Goal: Task Accomplishment & Management: Complete application form

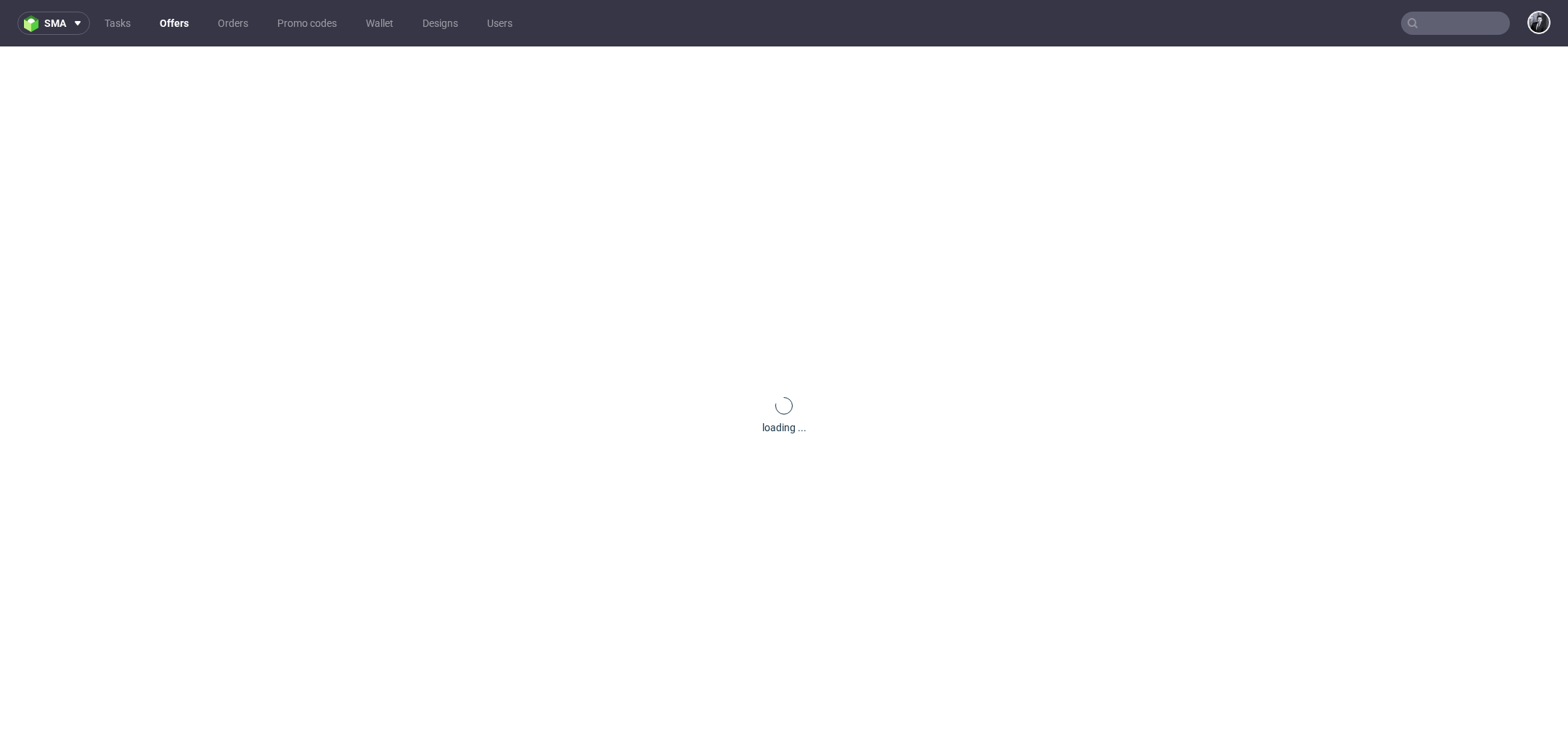
click at [172, 20] on link "Offers" at bounding box center [174, 23] width 47 height 23
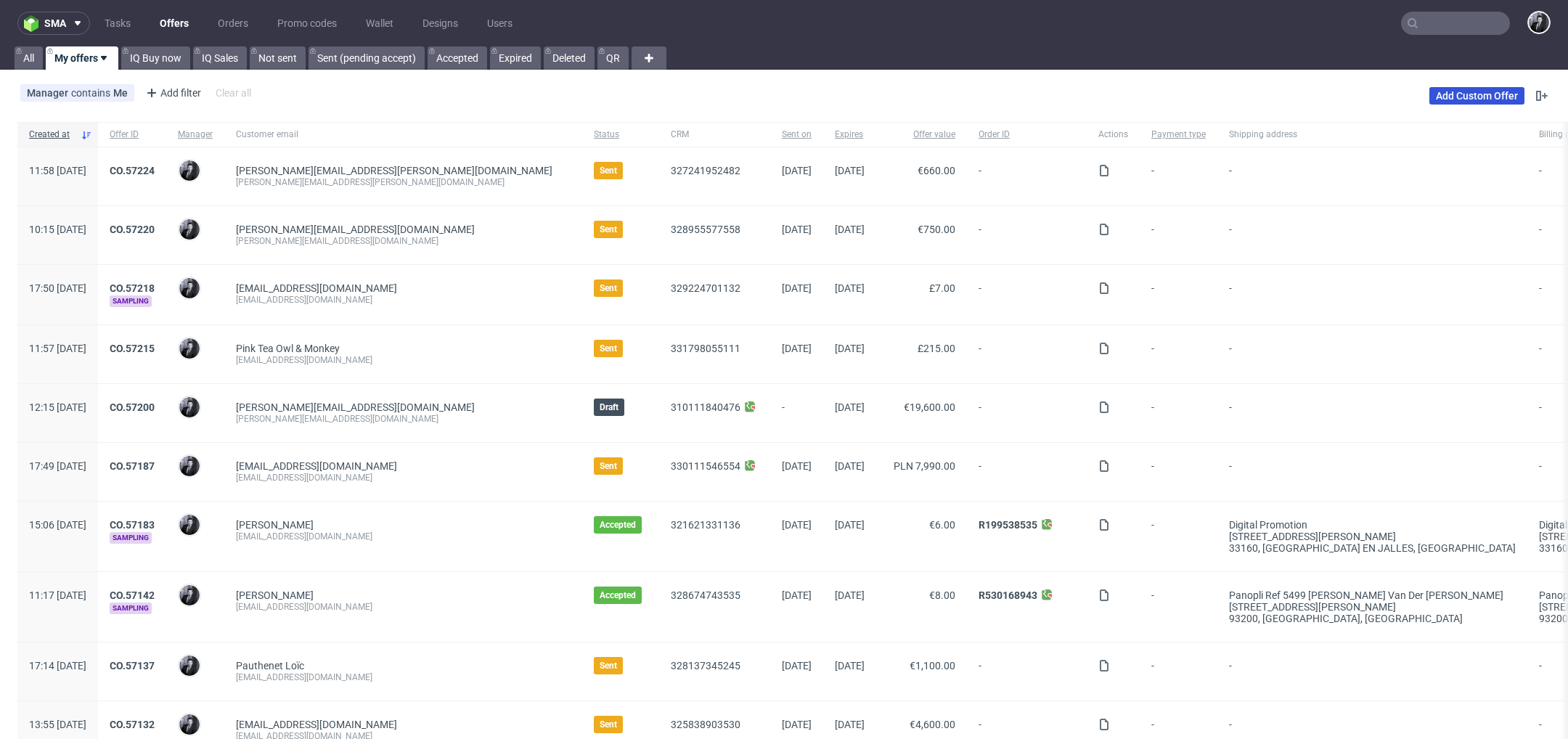
click at [1474, 95] on link "Add Custom Offer" at bounding box center [1477, 96] width 95 height 17
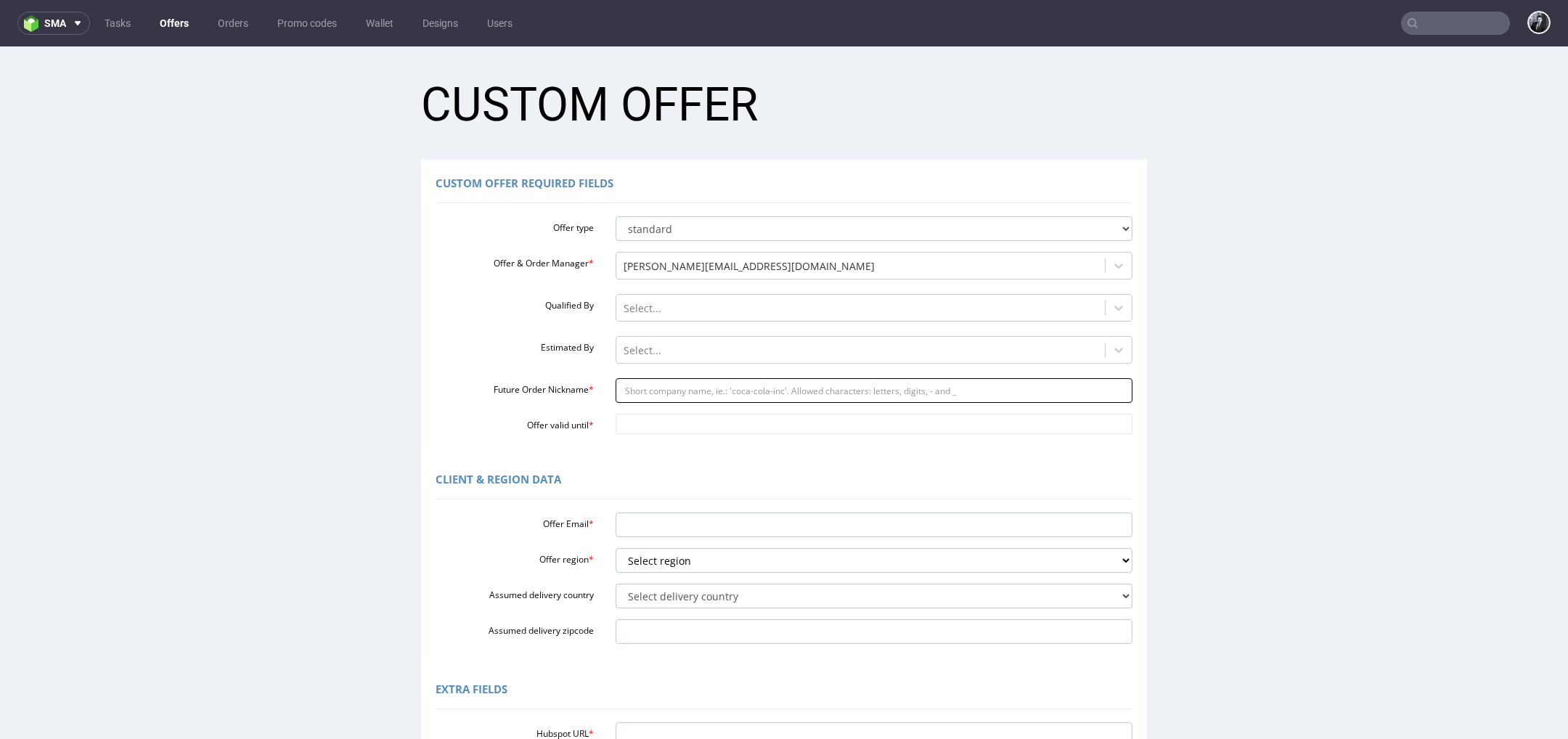
click at [674, 388] on input "Future Order Nickname *" at bounding box center [874, 391] width 517 height 25
